Goal: Task Accomplishment & Management: Use online tool/utility

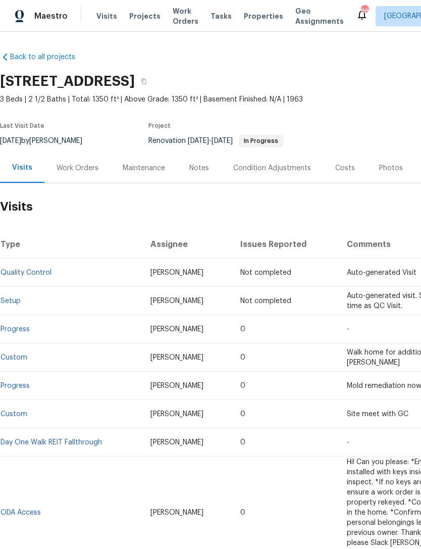
scroll to position [-1, 0]
click at [194, 173] on div "Notes" at bounding box center [200, 168] width 20 height 10
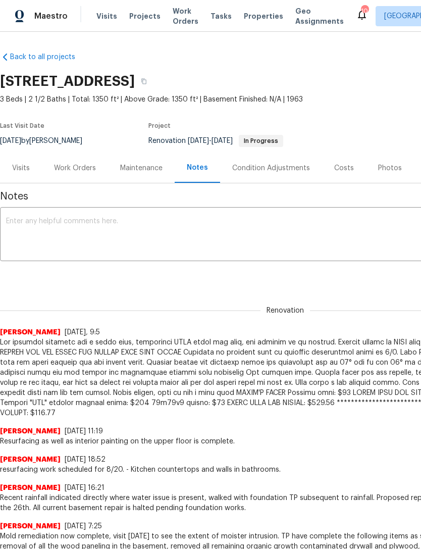
click at [19, 164] on div "Visits" at bounding box center [21, 168] width 18 height 10
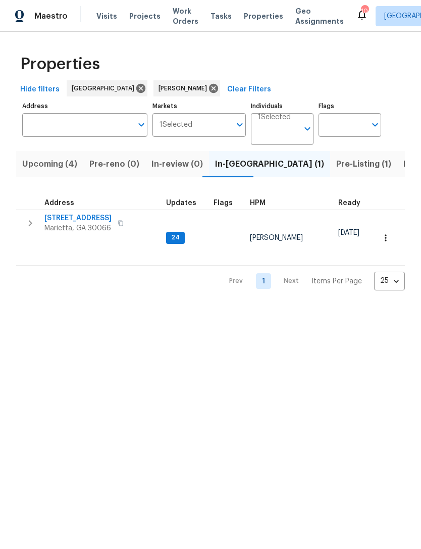
click at [78, 221] on span "[STREET_ADDRESS]" at bounding box center [77, 218] width 67 height 10
click at [337, 164] on span "Pre-Listing (1)" at bounding box center [364, 164] width 55 height 14
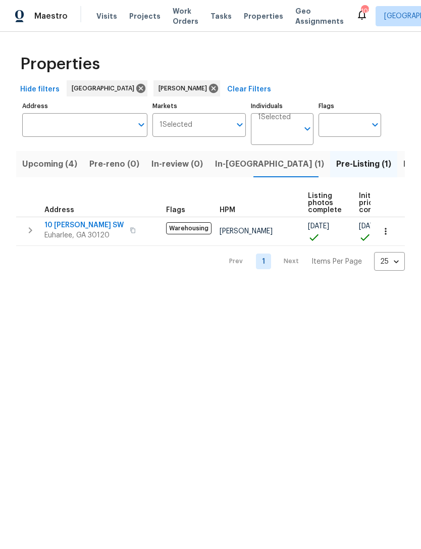
click at [404, 167] on span "Listed (14)" at bounding box center [425, 164] width 42 height 14
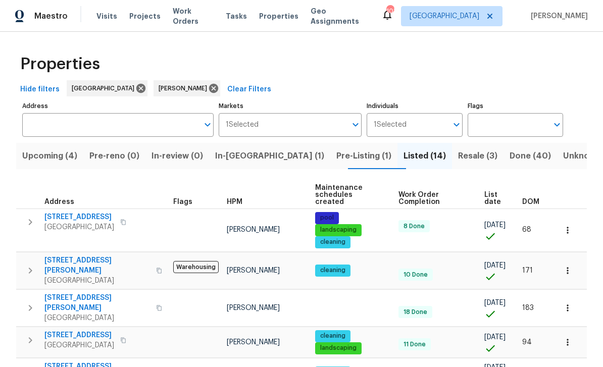
click at [421, 159] on span "Resale (3)" at bounding box center [477, 156] width 39 height 14
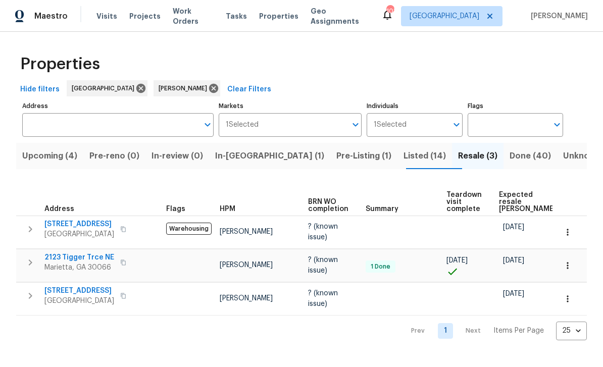
click at [90, 227] on span "[STREET_ADDRESS]" at bounding box center [79, 224] width 70 height 10
click at [404, 150] on span "Listed (14)" at bounding box center [425, 156] width 42 height 14
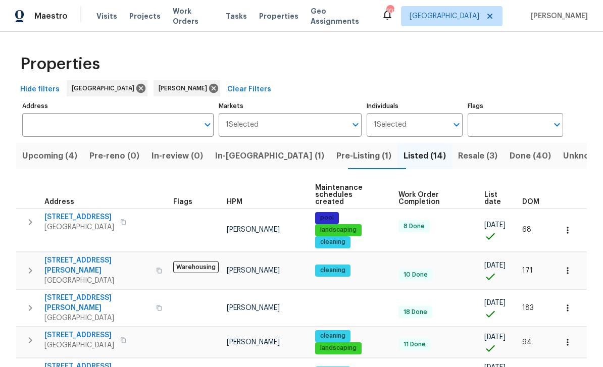
click at [67, 153] on span "Upcoming (4)" at bounding box center [49, 156] width 55 height 14
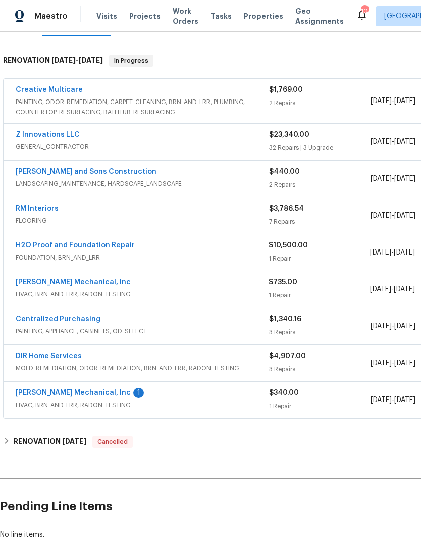
scroll to position [148, 0]
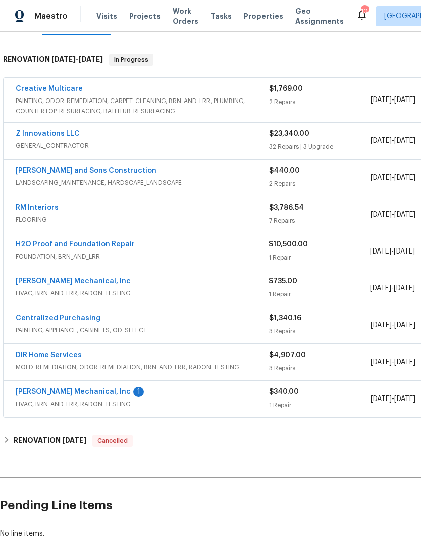
click at [67, 391] on link "[PERSON_NAME] Mechanical, Inc" at bounding box center [73, 392] width 115 height 7
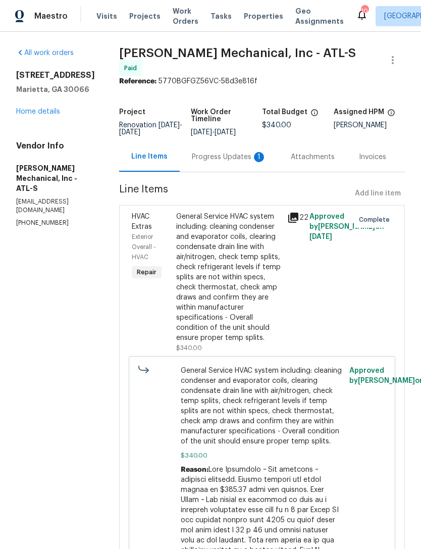
click at [232, 159] on div "Progress Updates 1" at bounding box center [229, 157] width 75 height 10
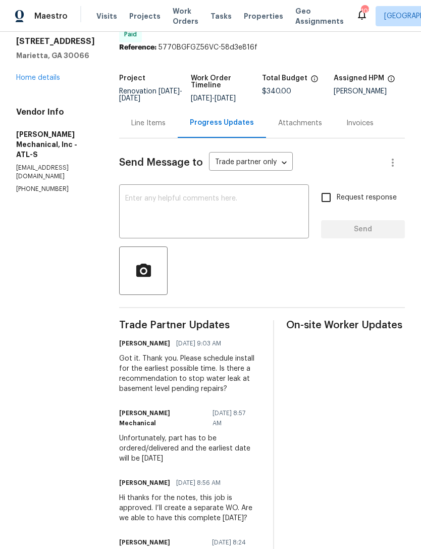
scroll to position [37, 0]
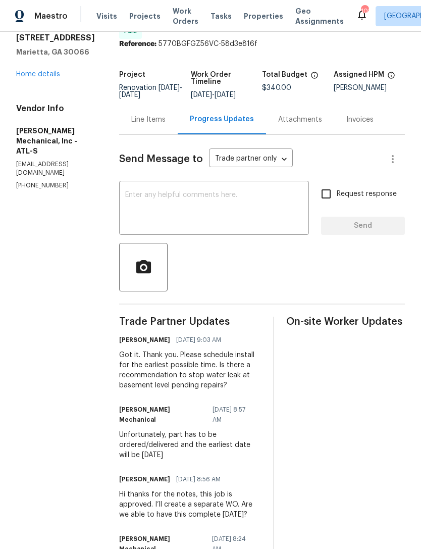
click at [49, 72] on link "Home details" at bounding box center [38, 74] width 44 height 7
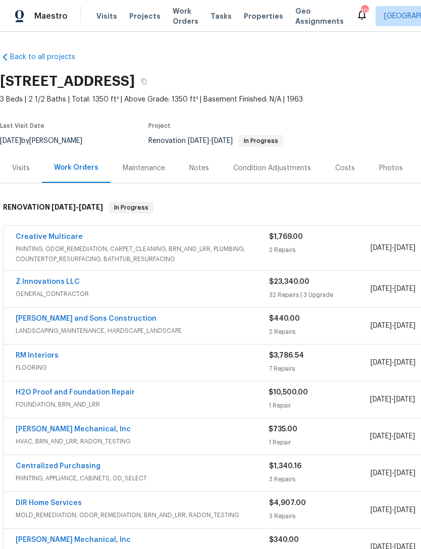
click at [22, 173] on div "Visits" at bounding box center [21, 168] width 18 height 10
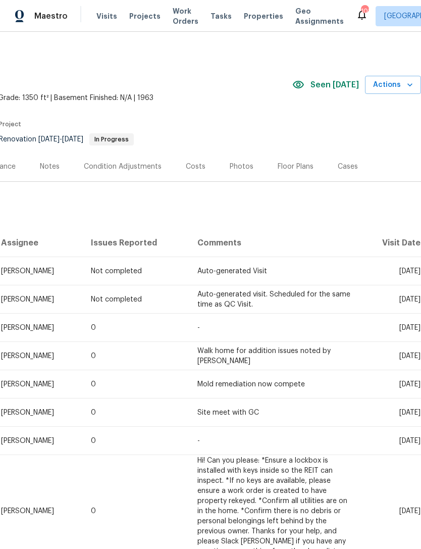
scroll to position [2, 150]
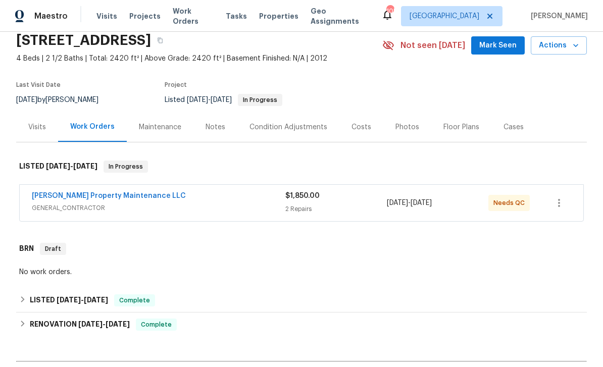
scroll to position [42, 0]
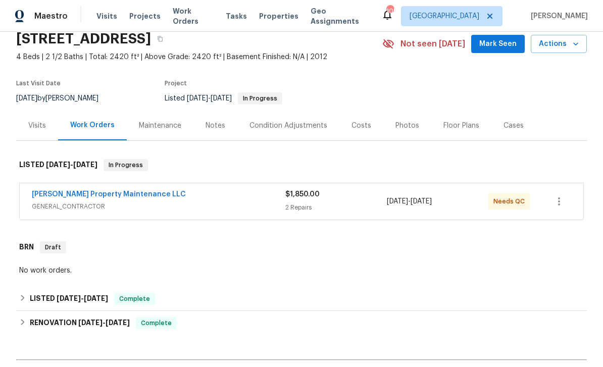
click at [497, 47] on span "Mark Seen" at bounding box center [498, 44] width 37 height 13
click at [81, 197] on link "[PERSON_NAME] Property Maintenance LLC" at bounding box center [109, 194] width 154 height 7
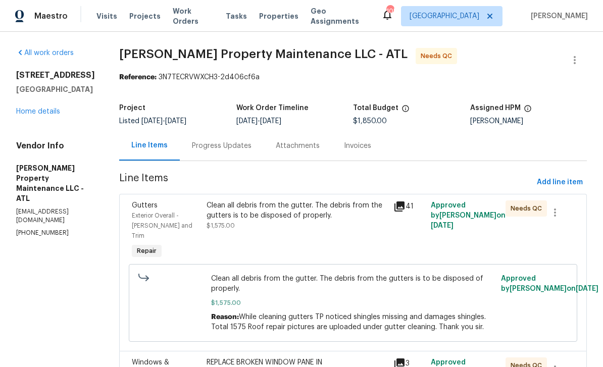
click at [33, 115] on link "Home details" at bounding box center [38, 111] width 44 height 7
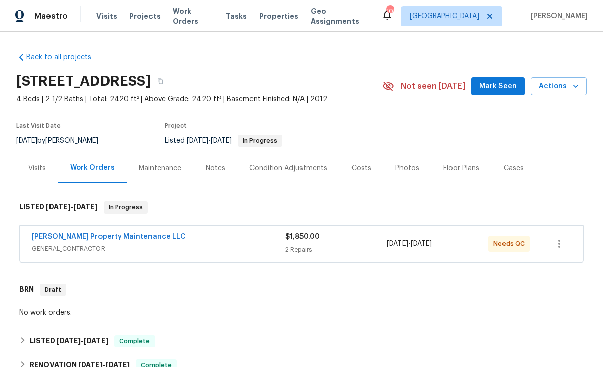
click at [575, 91] on icon "button" at bounding box center [576, 86] width 10 height 10
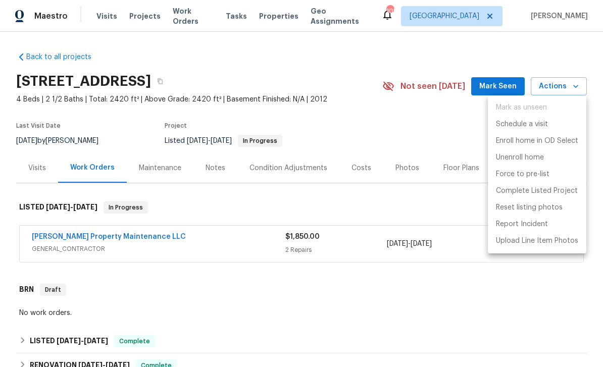
click at [32, 177] on div at bounding box center [301, 183] width 603 height 367
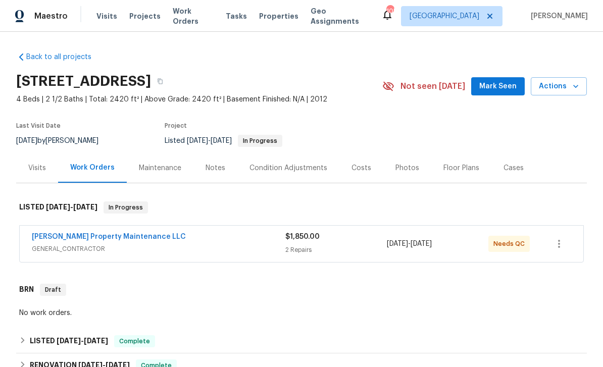
click at [33, 170] on div "Mark as unseen Schedule a visit Enroll home in OD Select Unenroll home Force to…" at bounding box center [301, 183] width 603 height 367
click at [41, 165] on div "Visits" at bounding box center [37, 168] width 18 height 10
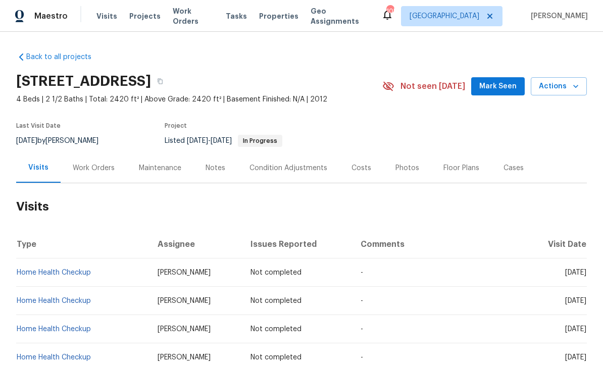
click at [572, 95] on button "Actions" at bounding box center [559, 86] width 56 height 19
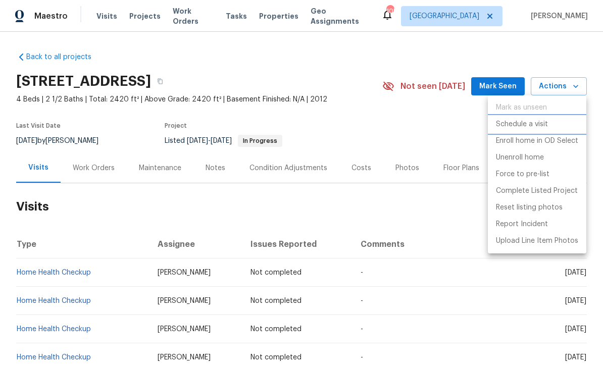
click at [539, 125] on p "Schedule a visit" at bounding box center [522, 124] width 52 height 11
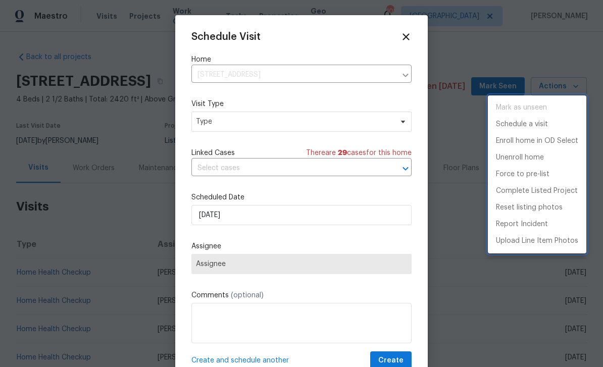
click at [241, 218] on div at bounding box center [301, 183] width 603 height 367
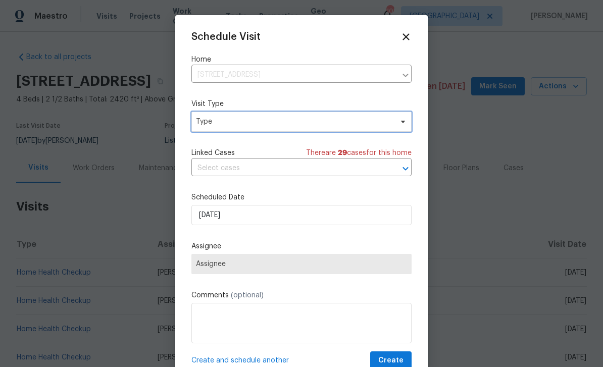
click at [264, 121] on span "Type" at bounding box center [294, 122] width 197 height 10
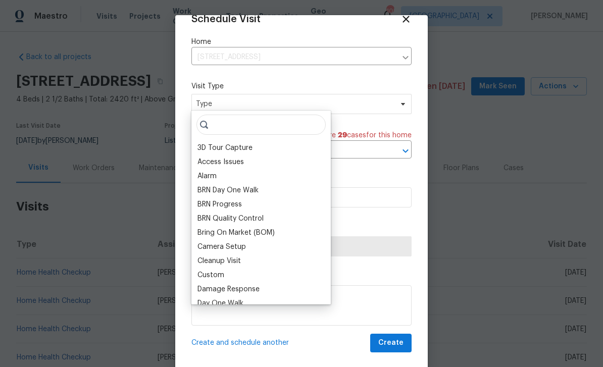
scroll to position [20, 0]
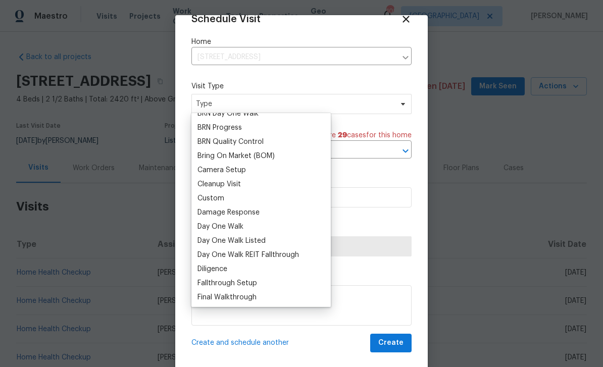
click at [359, 139] on span "There are 29 case s for this home" at bounding box center [359, 135] width 106 height 10
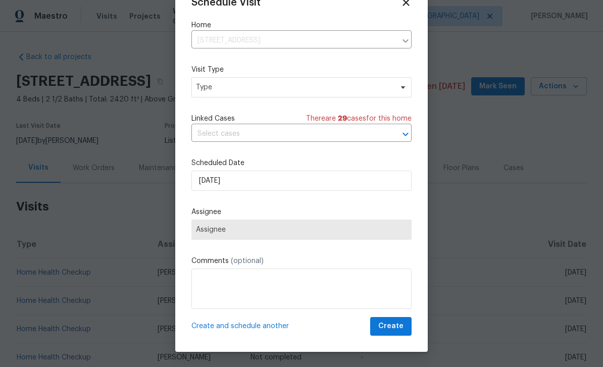
scroll to position [17, 0]
click at [275, 89] on span "Type" at bounding box center [294, 87] width 197 height 10
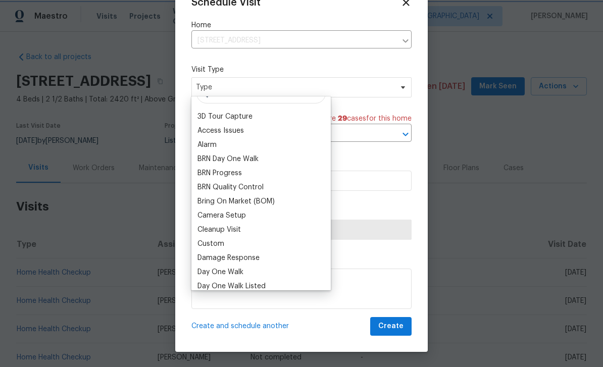
scroll to position [18, 0]
click at [218, 245] on div "Custom" at bounding box center [211, 244] width 27 height 10
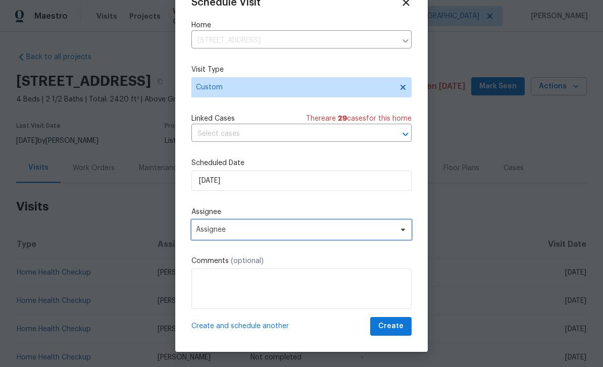
click at [312, 232] on span "Assignee" at bounding box center [295, 230] width 198 height 8
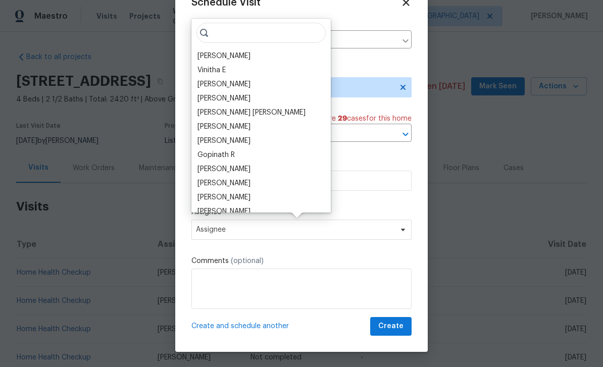
click at [238, 58] on div "[PERSON_NAME]" at bounding box center [224, 56] width 53 height 10
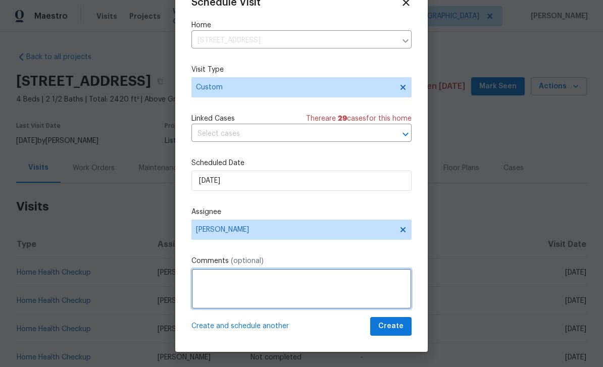
click at [286, 279] on textarea at bounding box center [302, 289] width 220 height 40
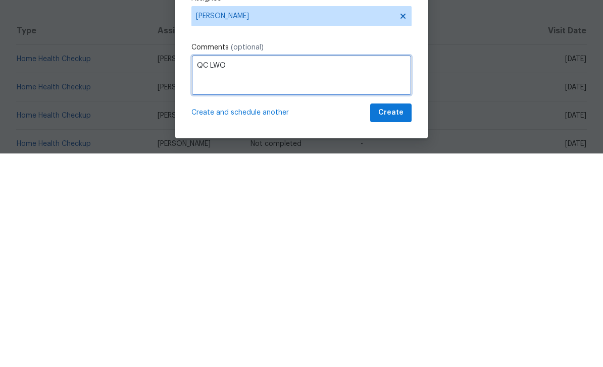
type textarea "QC LWO"
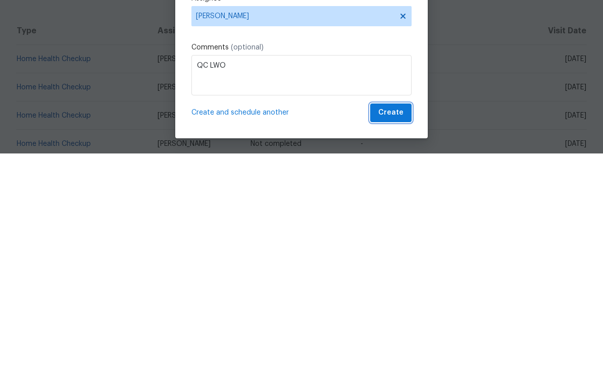
click at [395, 320] on span "Create" at bounding box center [391, 326] width 25 height 13
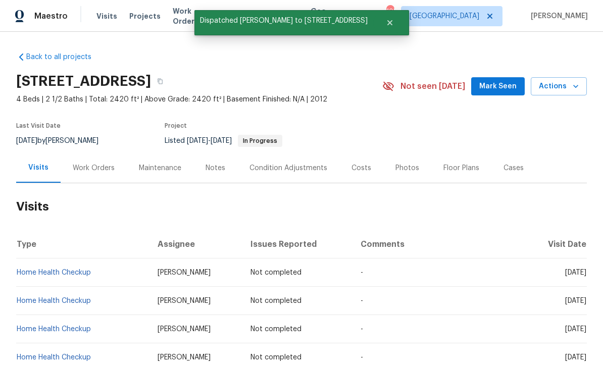
scroll to position [0, 0]
click at [489, 94] on button "Mark Seen" at bounding box center [498, 86] width 54 height 19
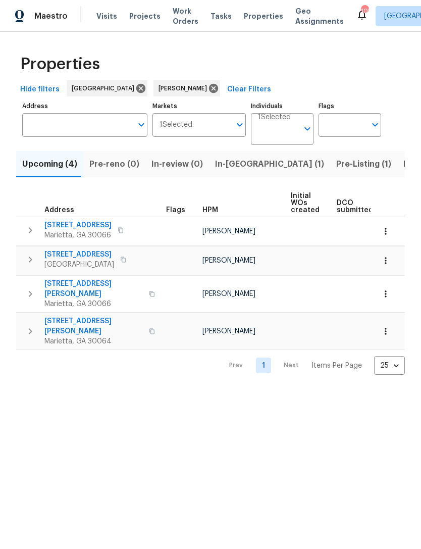
click at [233, 160] on span "In-[GEOGRAPHIC_DATA] (1)" at bounding box center [269, 164] width 109 height 14
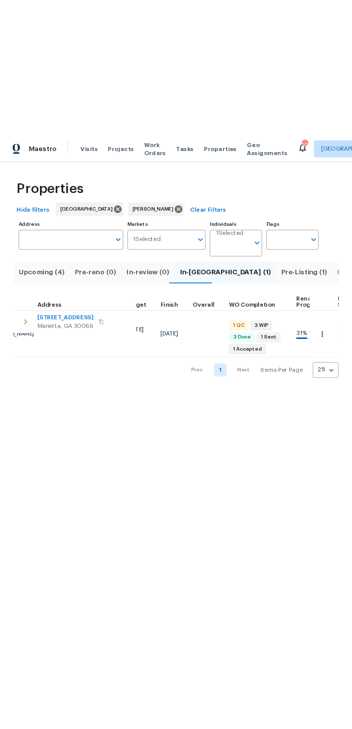
scroll to position [0, 263]
